Goal: Use online tool/utility: Utilize a website feature to perform a specific function

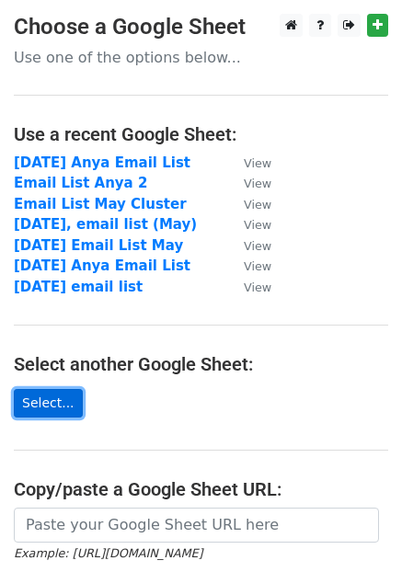
click at [53, 402] on link "Select..." at bounding box center [48, 403] width 69 height 29
click at [306, 386] on main "Choose a Google Sheet Use one of the options below... Use a recent Google Sheet…" at bounding box center [201, 362] width 402 height 696
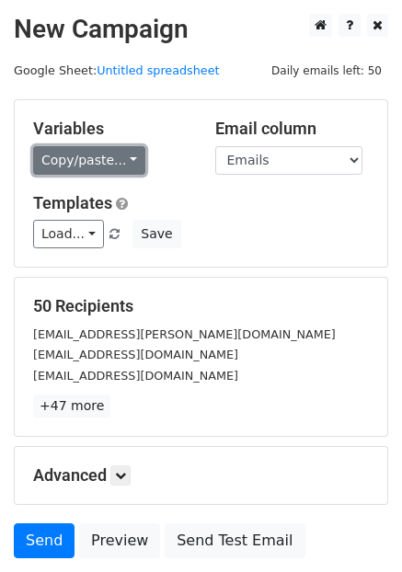
click at [125, 159] on link "Copy/paste..." at bounding box center [89, 160] width 112 height 29
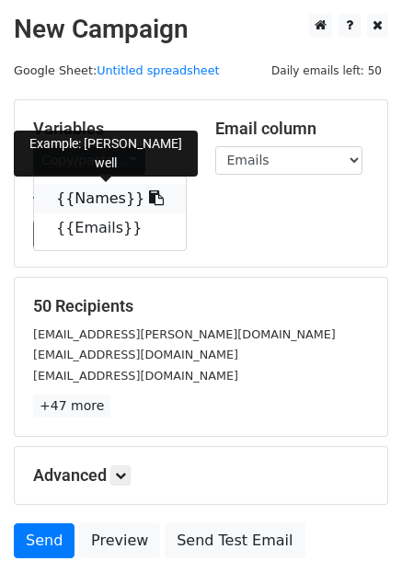
click at [149, 198] on icon at bounding box center [156, 198] width 15 height 15
